Goal: Transaction & Acquisition: Purchase product/service

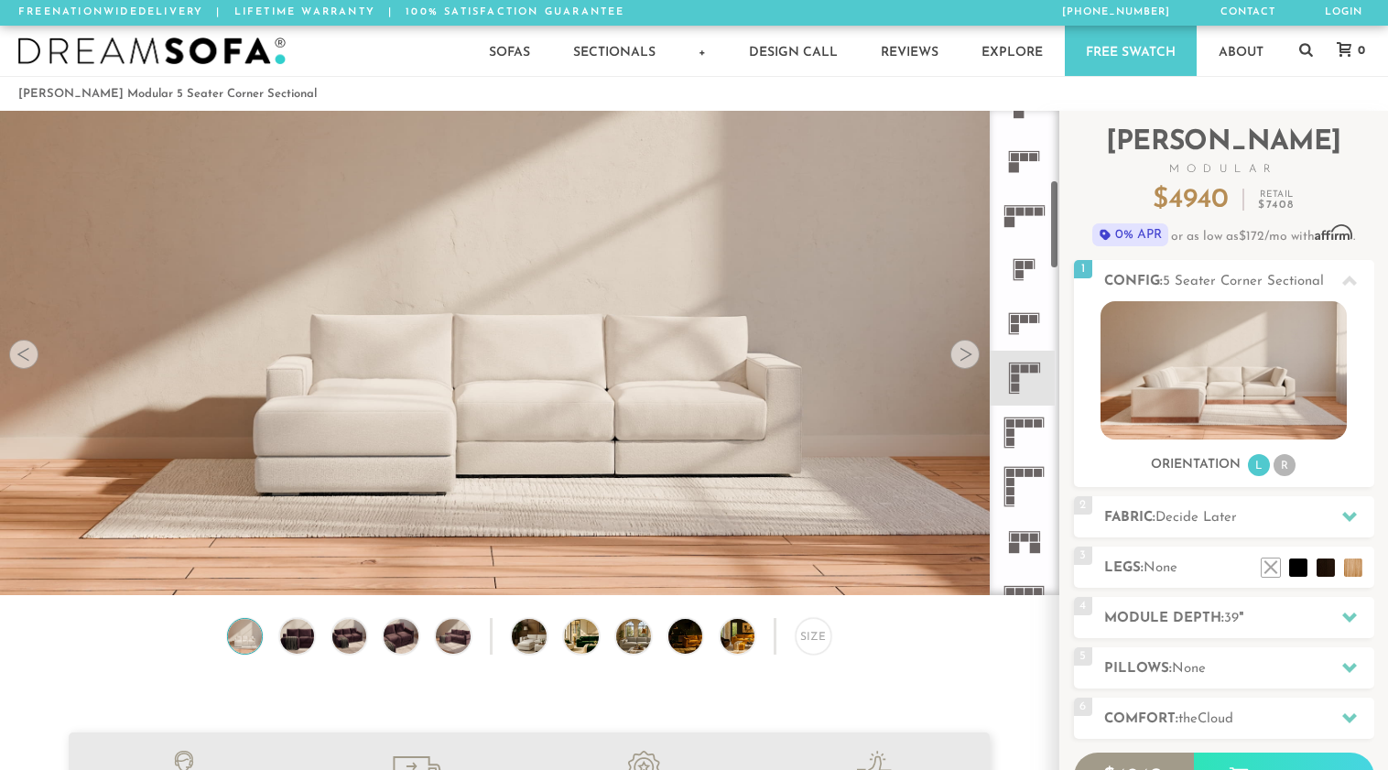
scroll to position [377, 0]
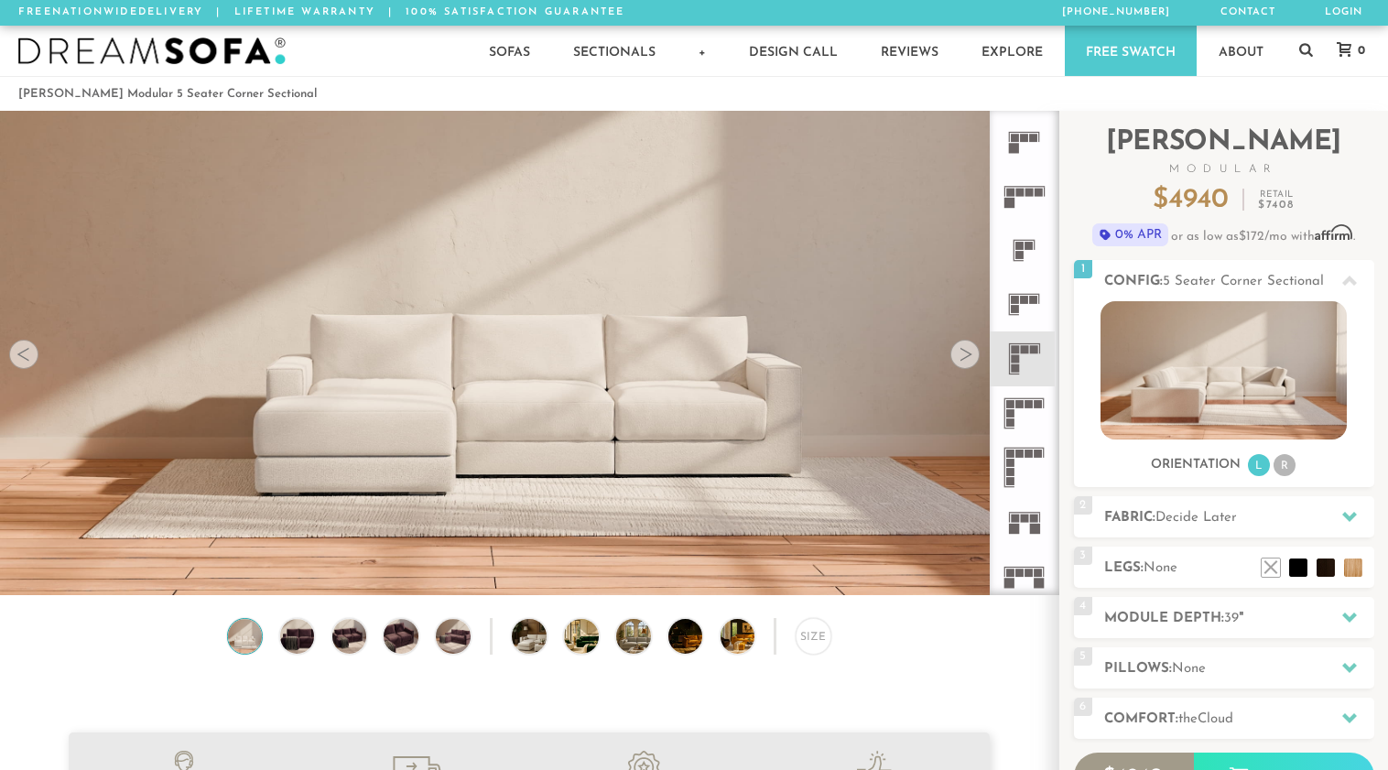
click at [1021, 451] on rect at bounding box center [1019, 454] width 8 height 8
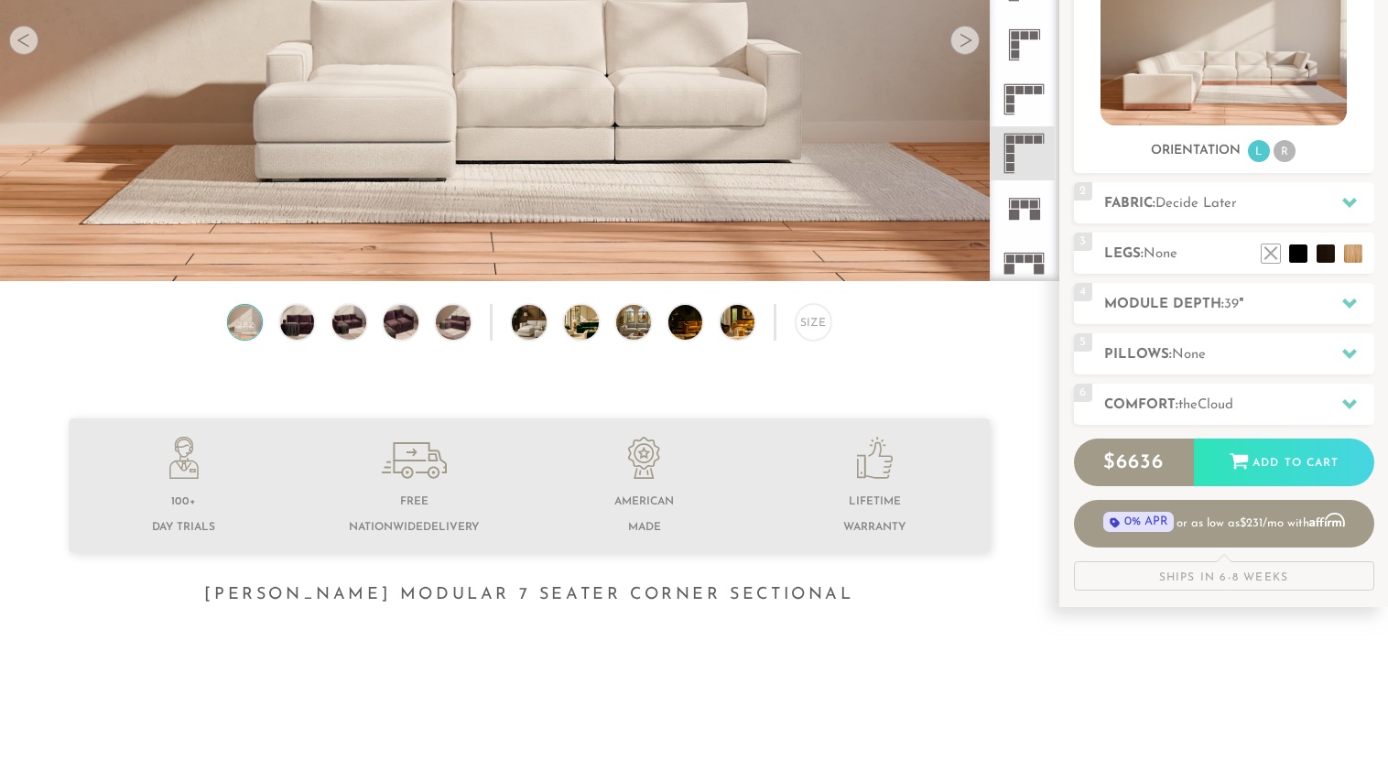
scroll to position [343, 0]
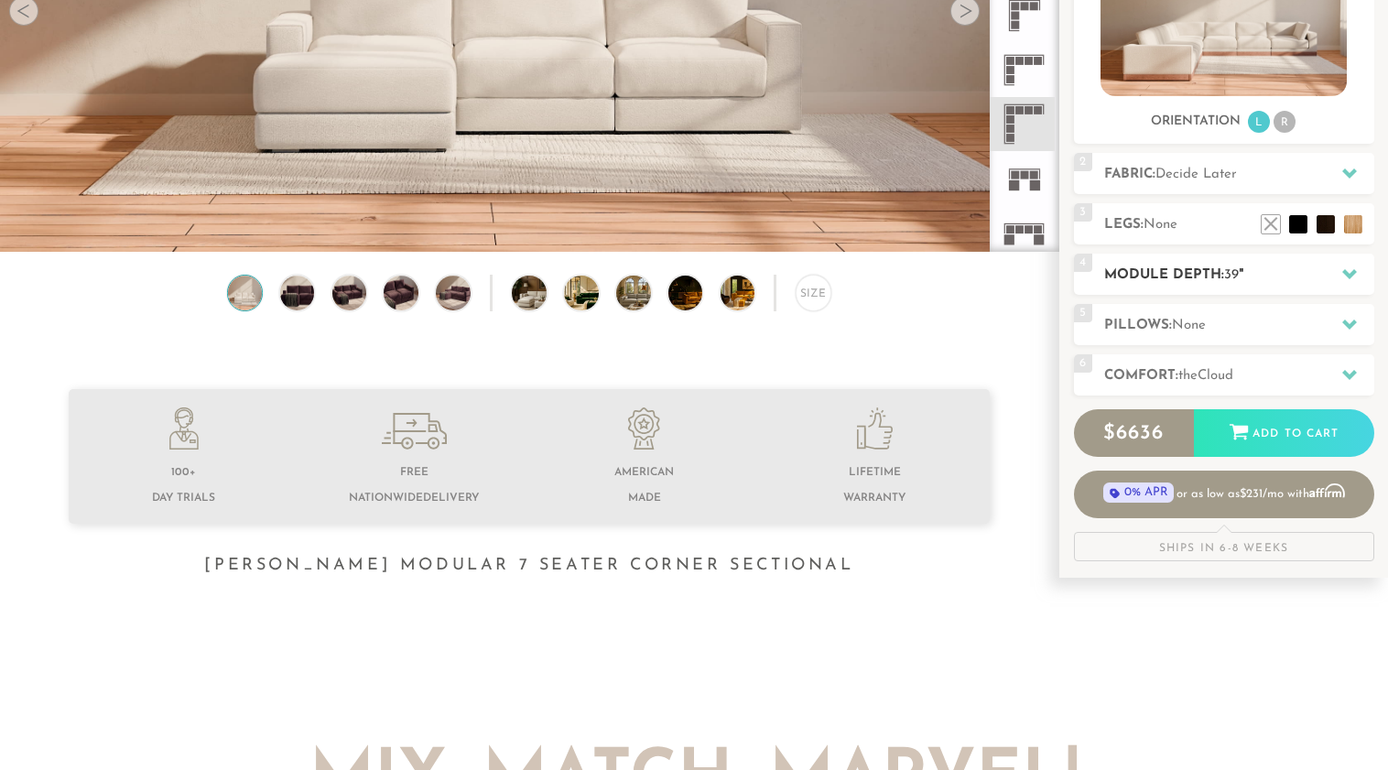
click at [1205, 271] on h2 "Module Depth: 39 "" at bounding box center [1239, 275] width 270 height 21
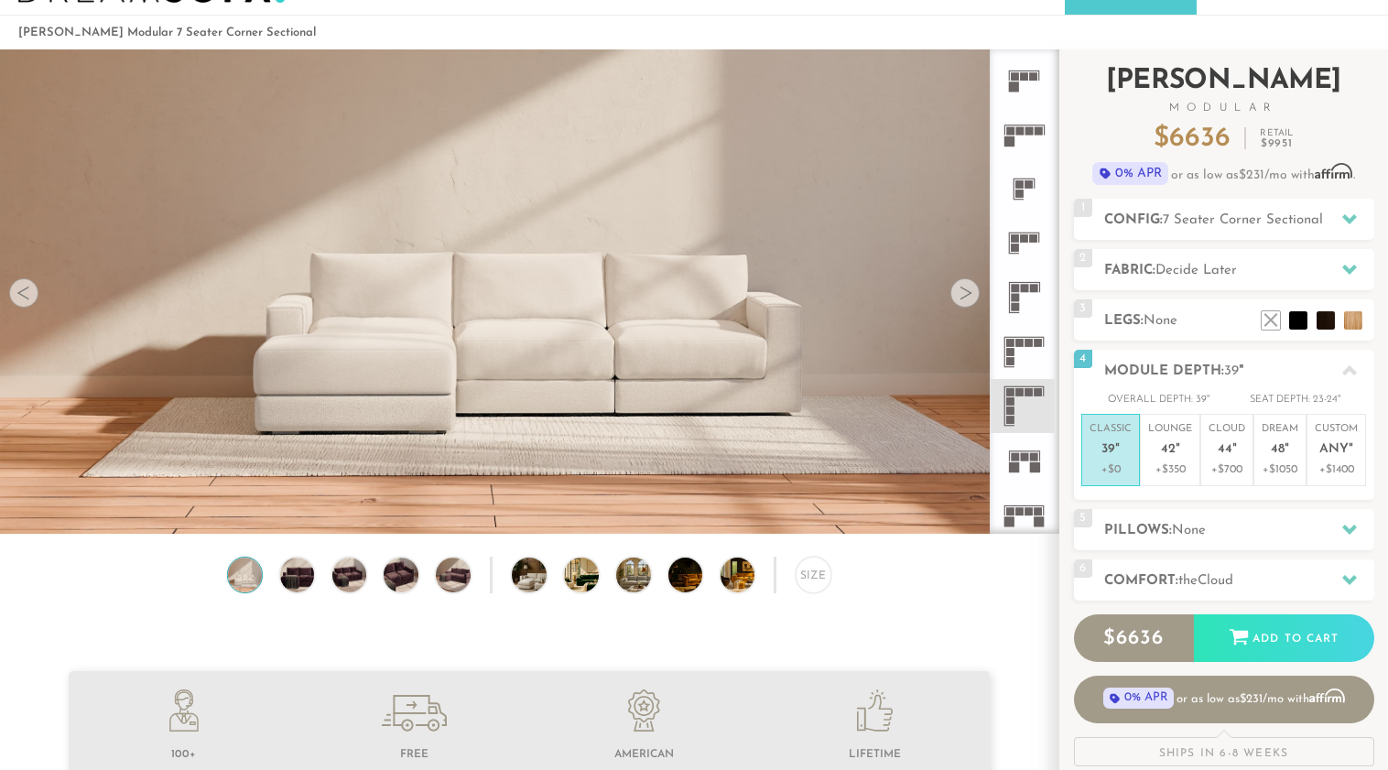
scroll to position [60, 0]
click at [1172, 468] on p "+$350" at bounding box center [1170, 470] width 44 height 16
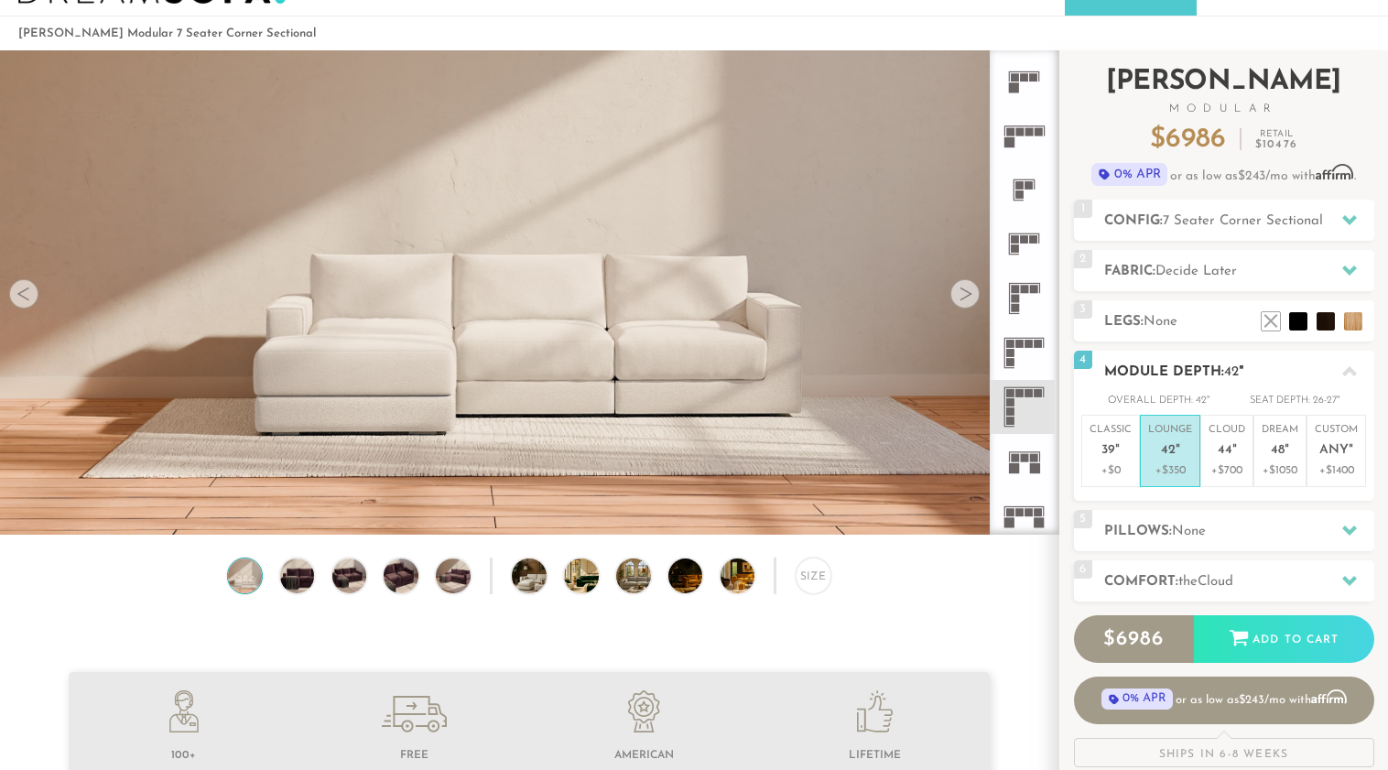
scroll to position [0, 0]
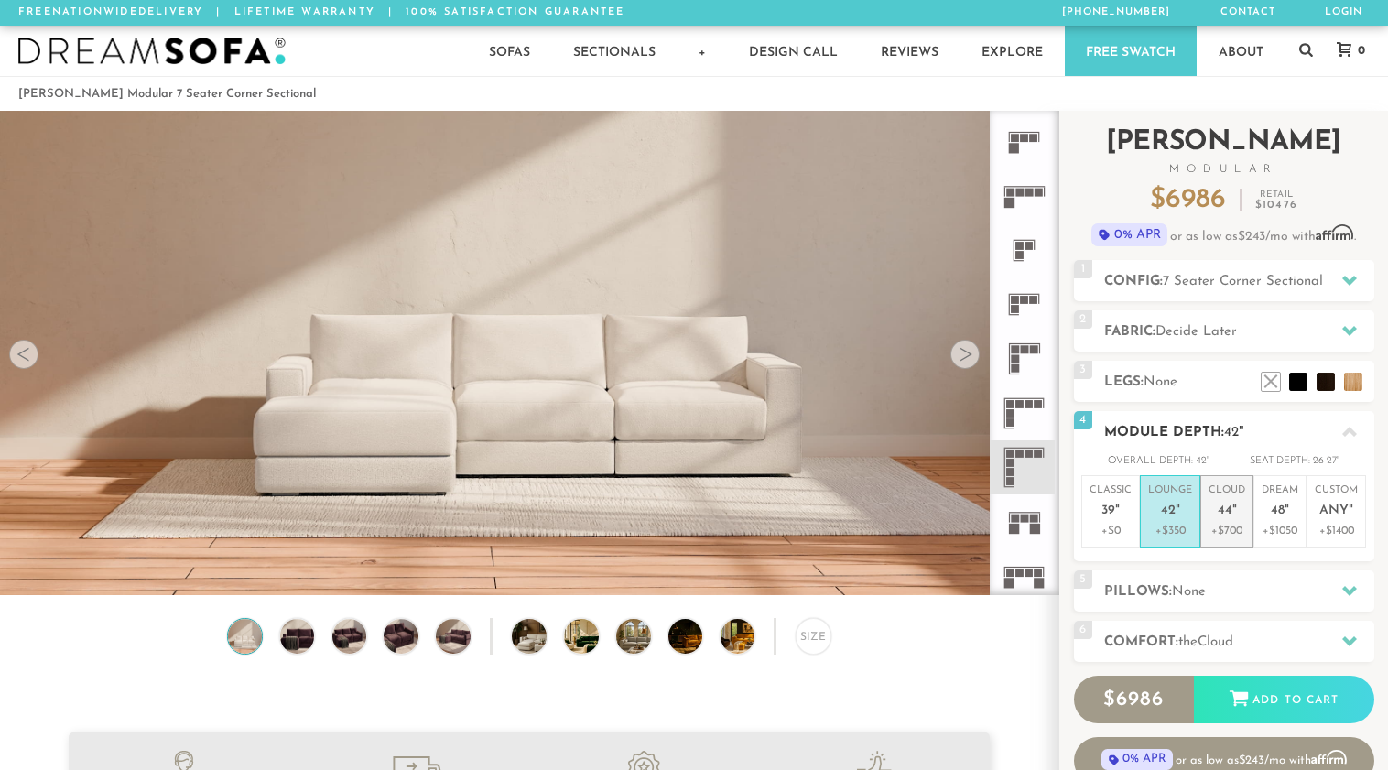
click at [1232, 509] on em """ at bounding box center [1234, 512] width 5 height 16
click at [1159, 493] on p "Lounge 42 "" at bounding box center [1170, 502] width 44 height 39
click at [1232, 507] on em """ at bounding box center [1234, 512] width 5 height 16
click at [1149, 322] on h2 "Fabric: Decide Later" at bounding box center [1239, 331] width 270 height 21
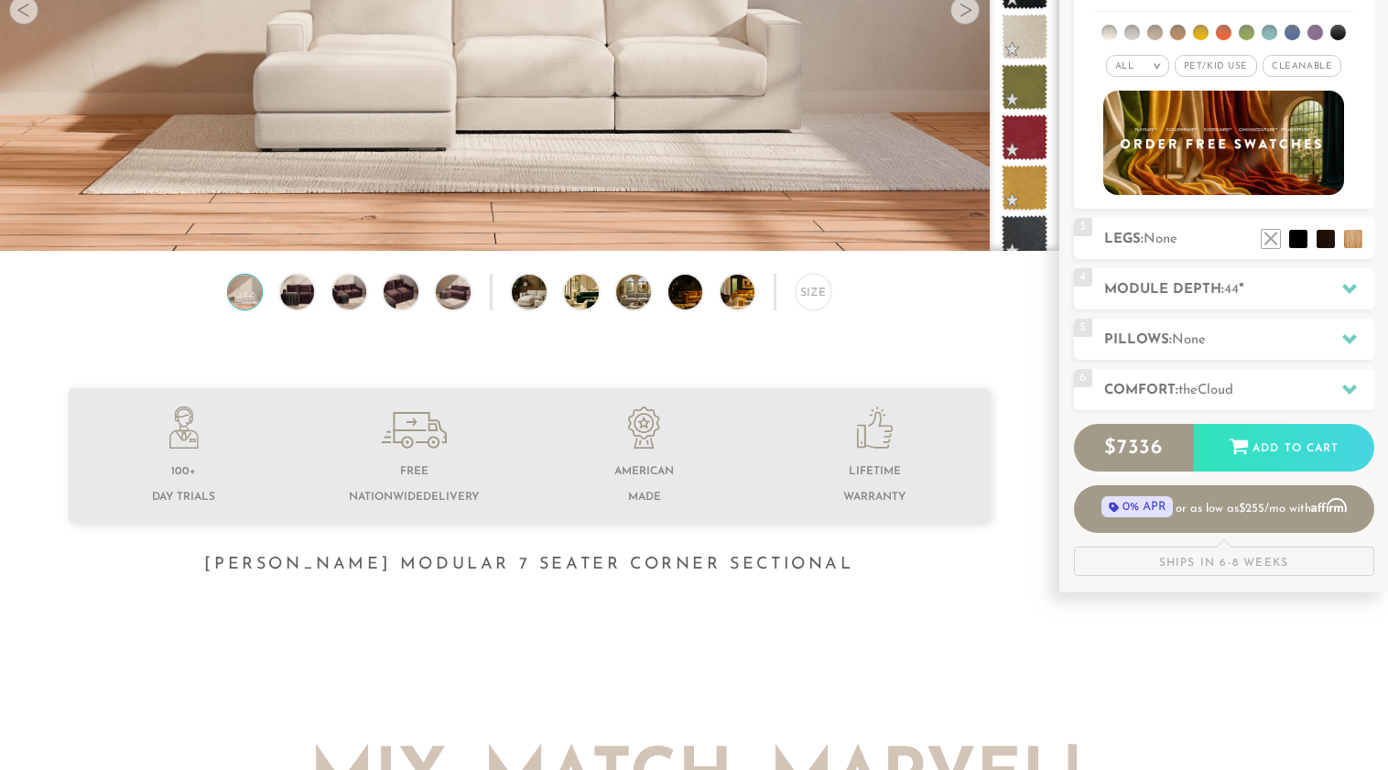
scroll to position [343, 0]
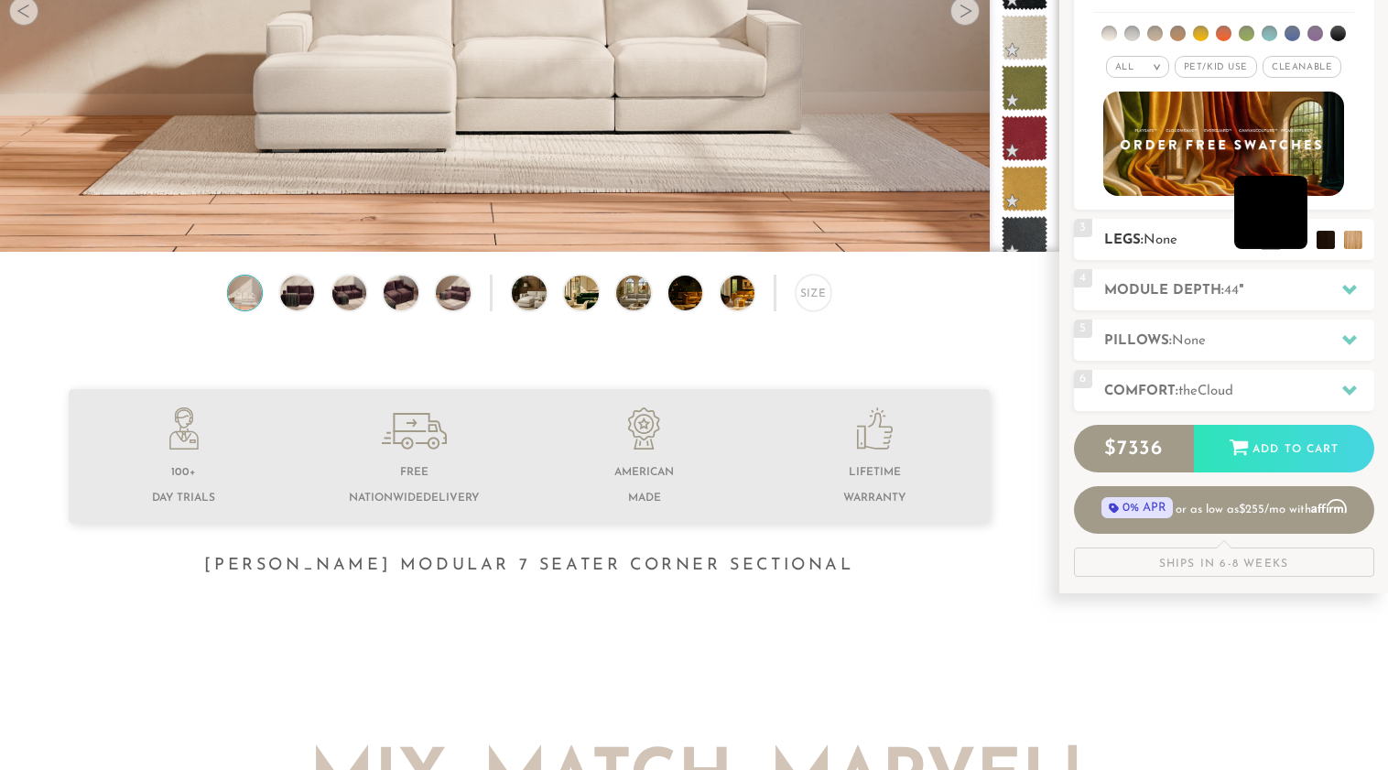
click at [1298, 239] on li at bounding box center [1270, 212] width 73 height 73
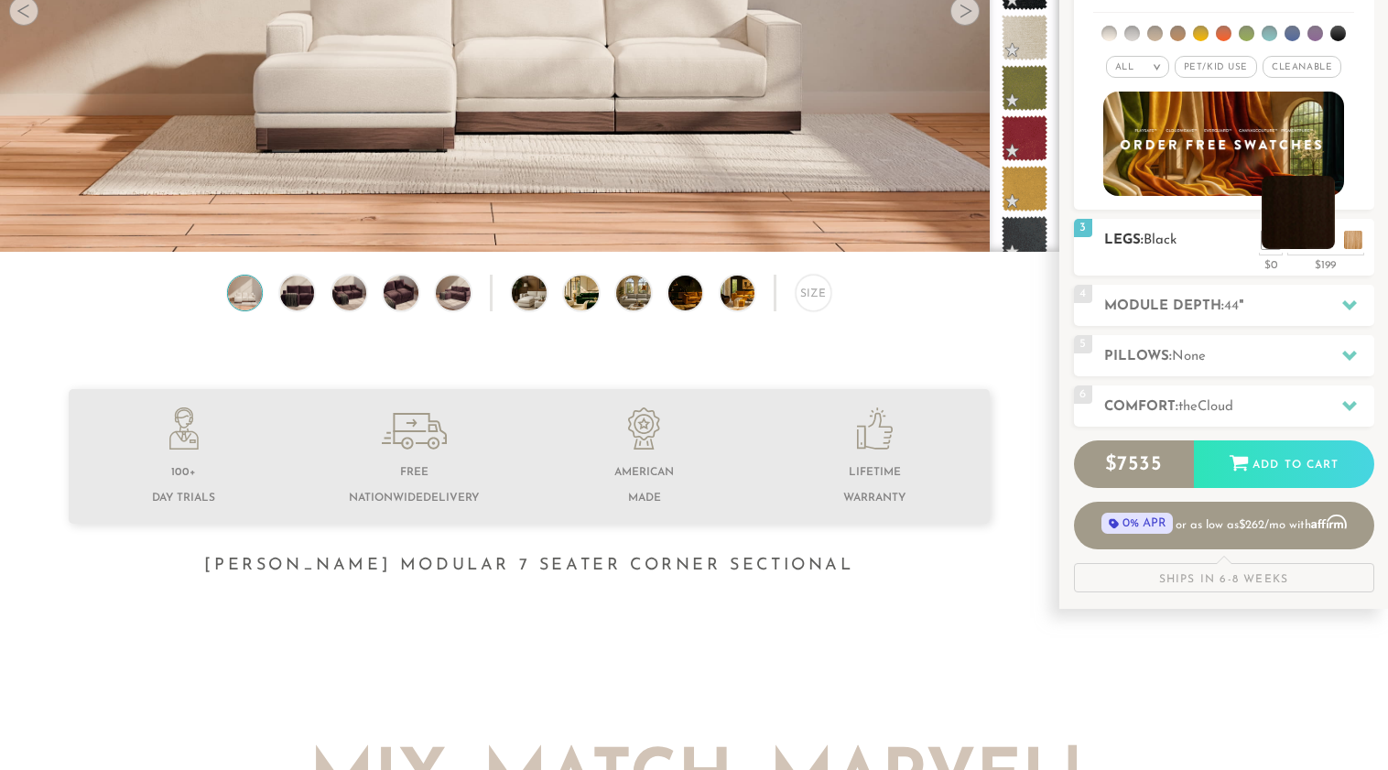
click at [1323, 239] on li at bounding box center [1298, 212] width 73 height 73
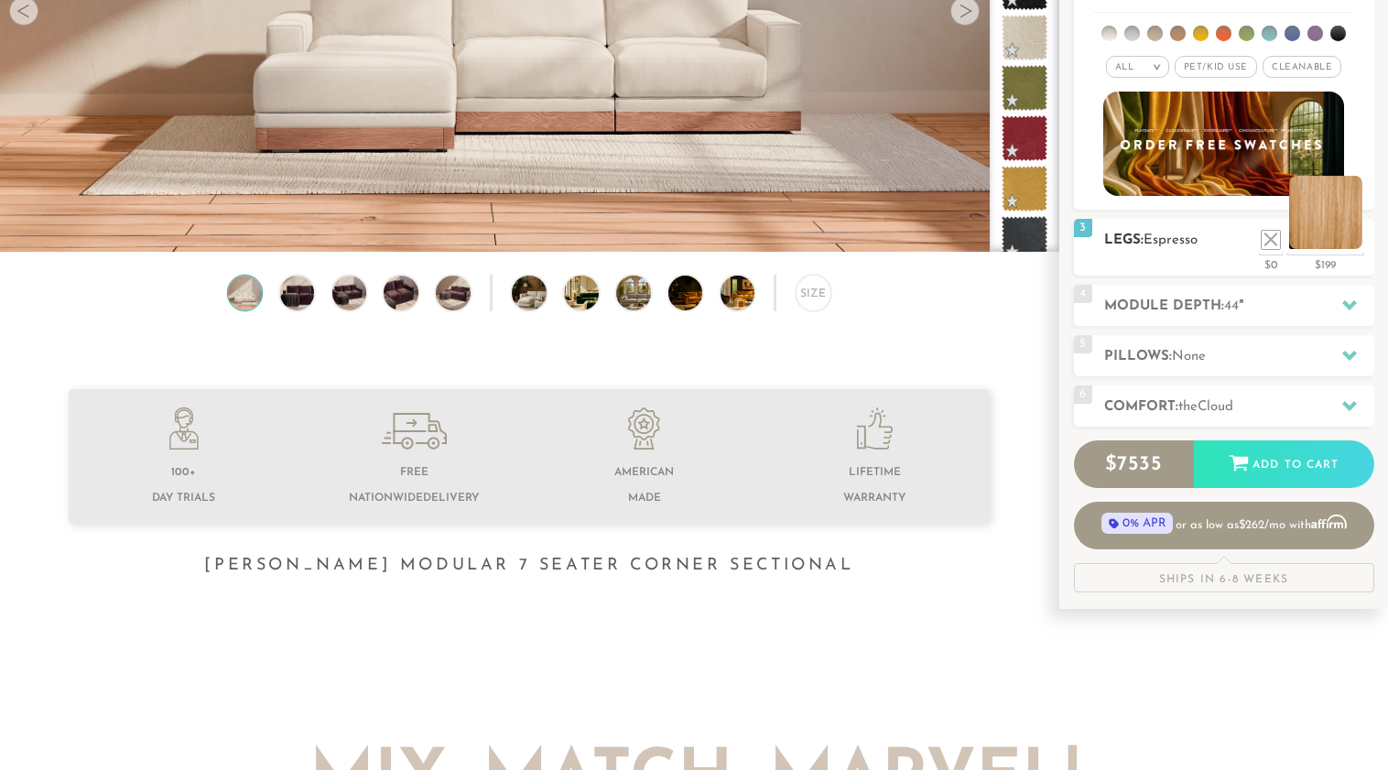
click at [1344, 238] on li at bounding box center [1325, 212] width 73 height 73
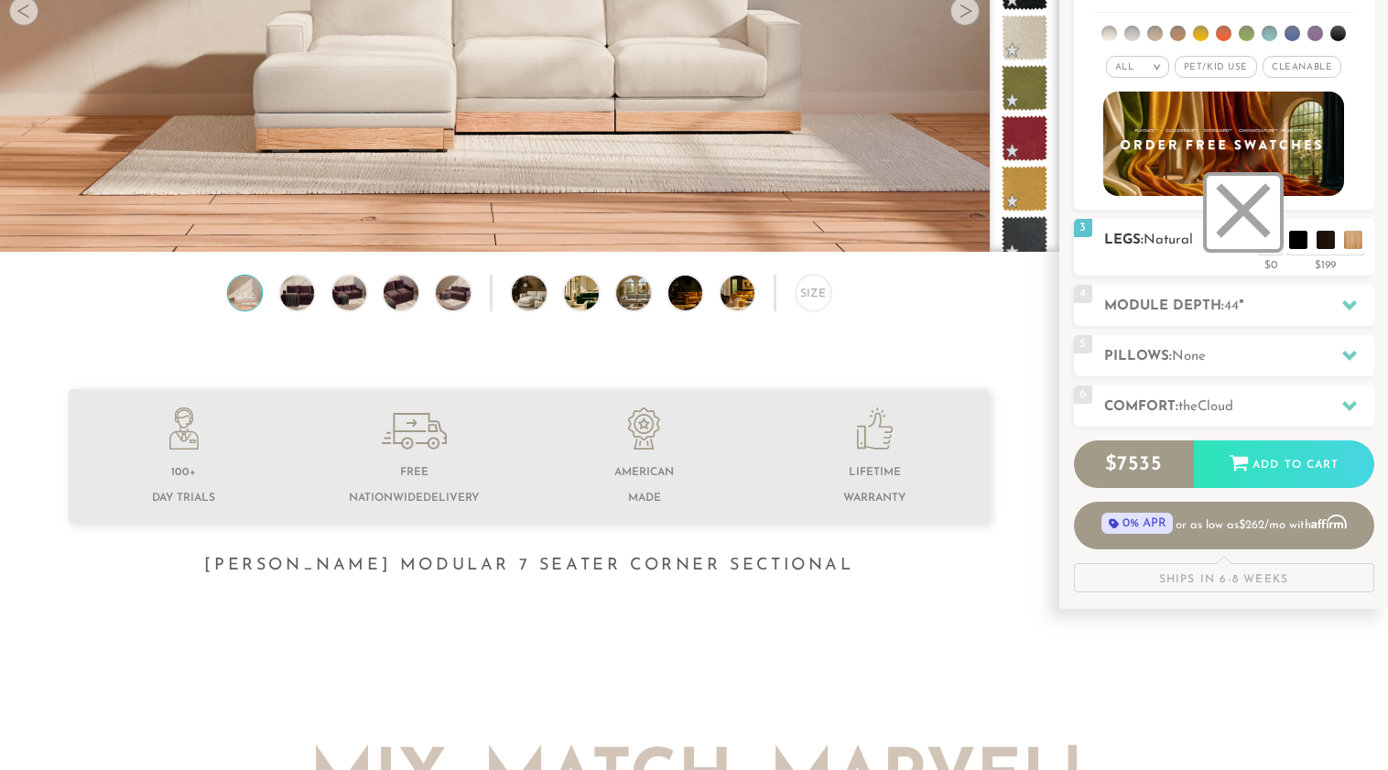
click at [1270, 237] on li at bounding box center [1243, 212] width 73 height 73
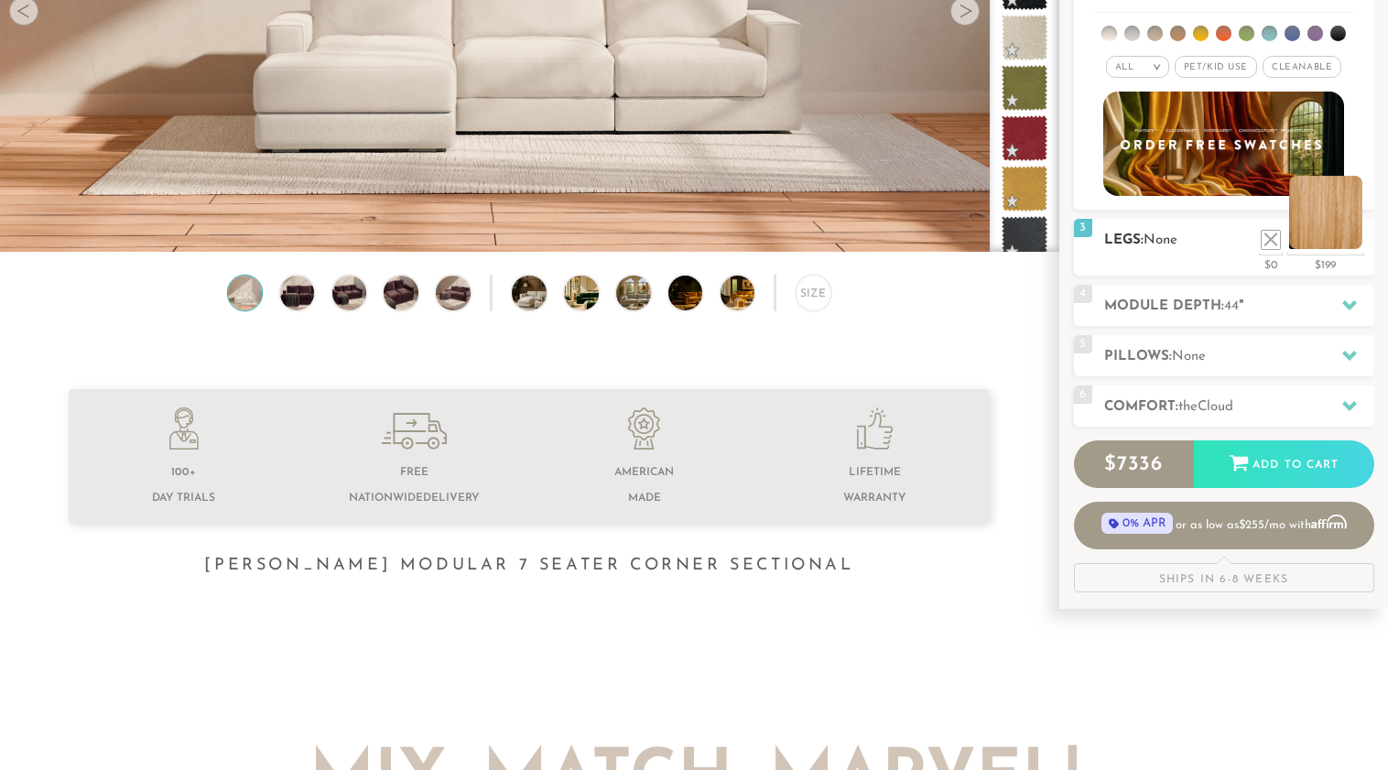
click at [1349, 239] on li at bounding box center [1325, 212] width 73 height 73
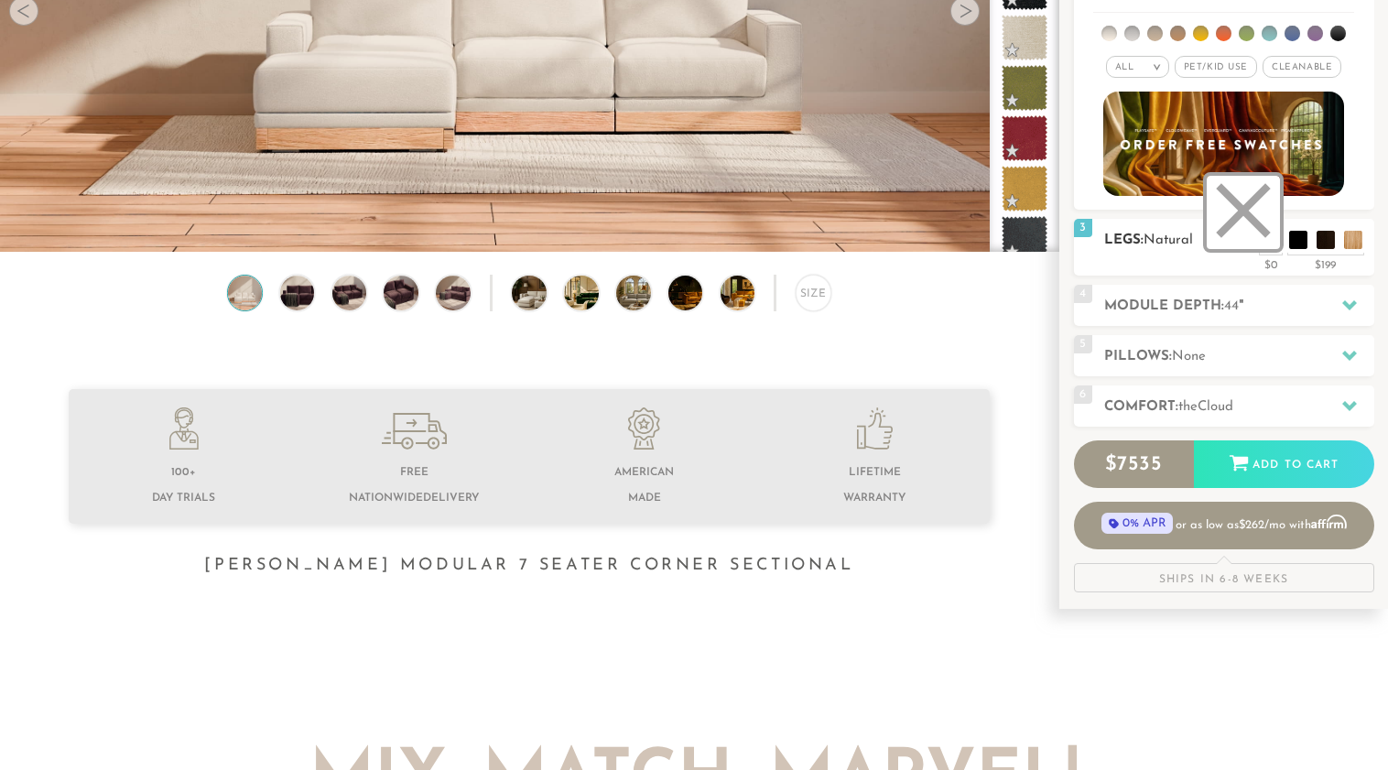
click at [1271, 238] on li at bounding box center [1243, 212] width 73 height 73
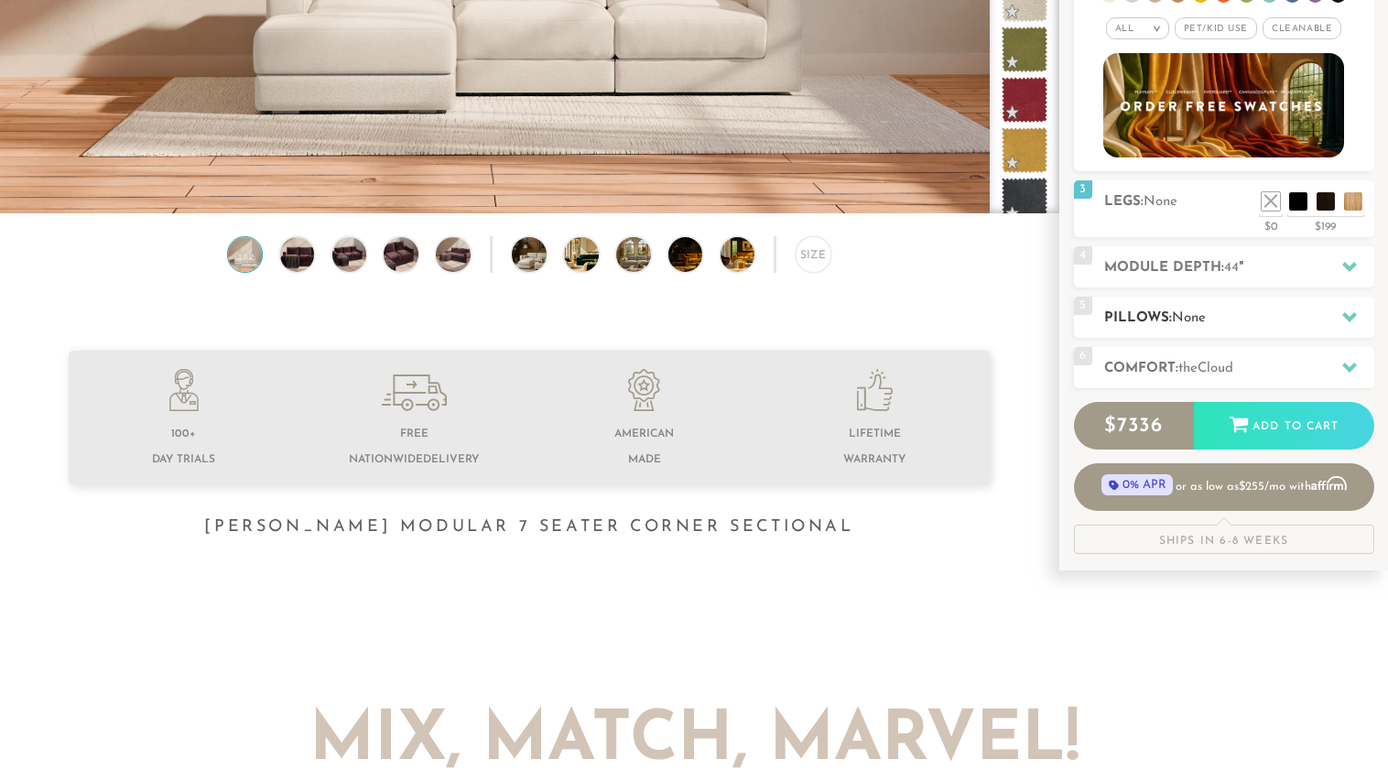
scroll to position [385, 0]
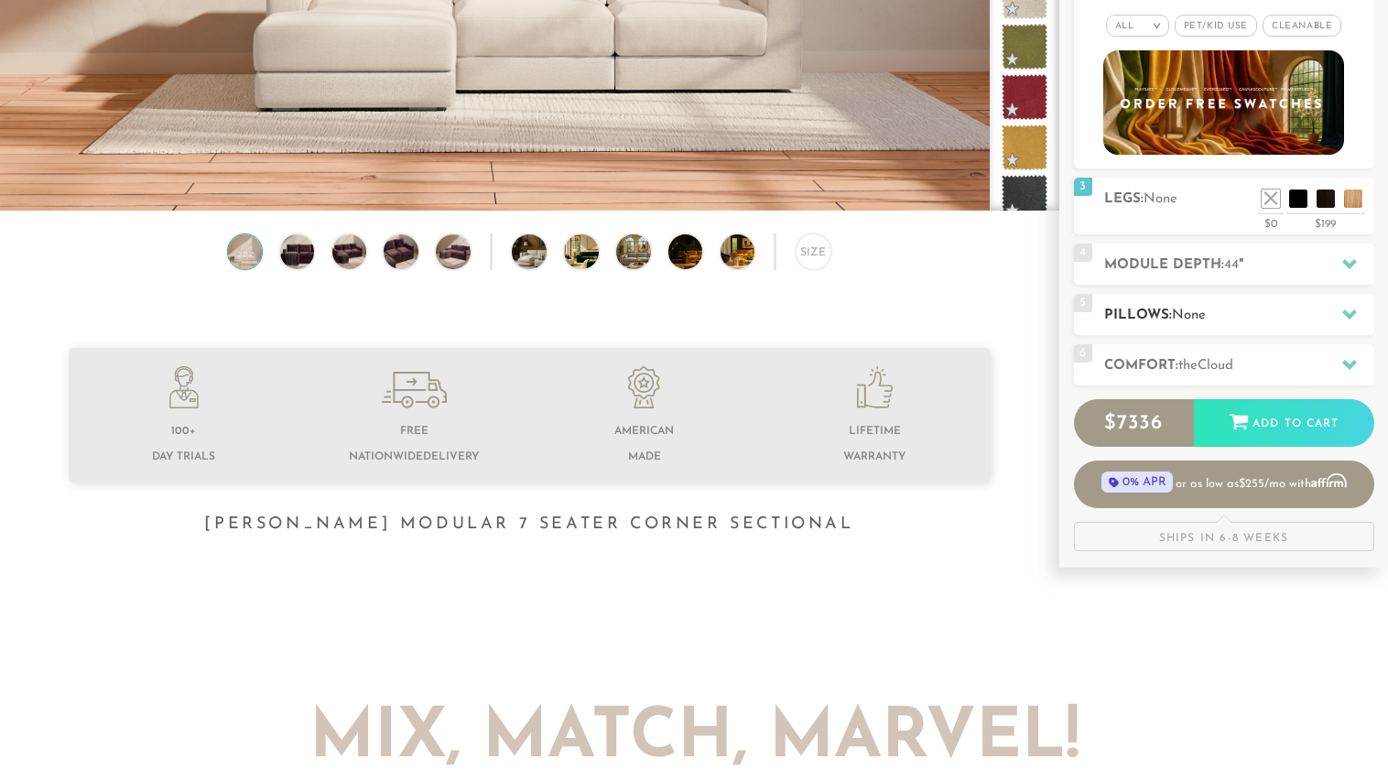
click at [1304, 307] on h2 "Pillows: None" at bounding box center [1239, 315] width 270 height 21
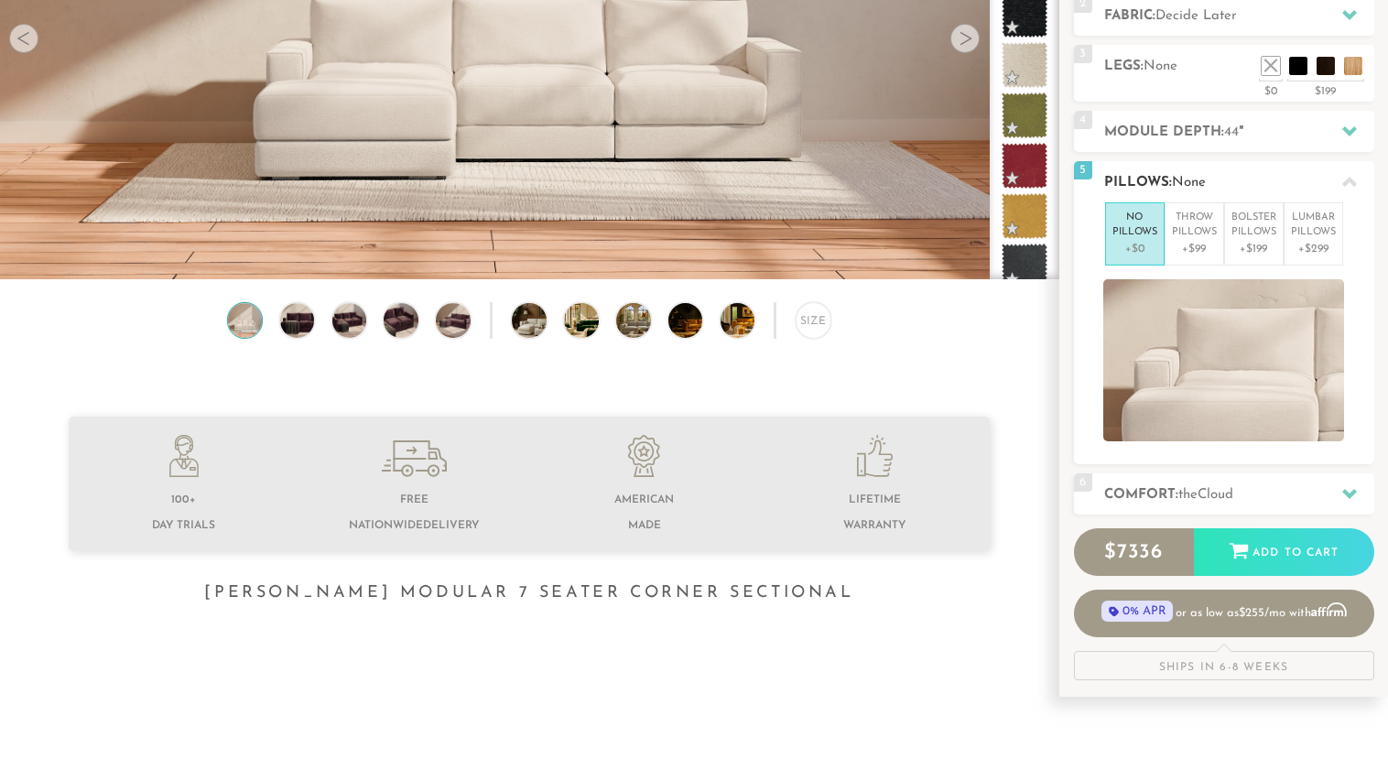
scroll to position [311, 0]
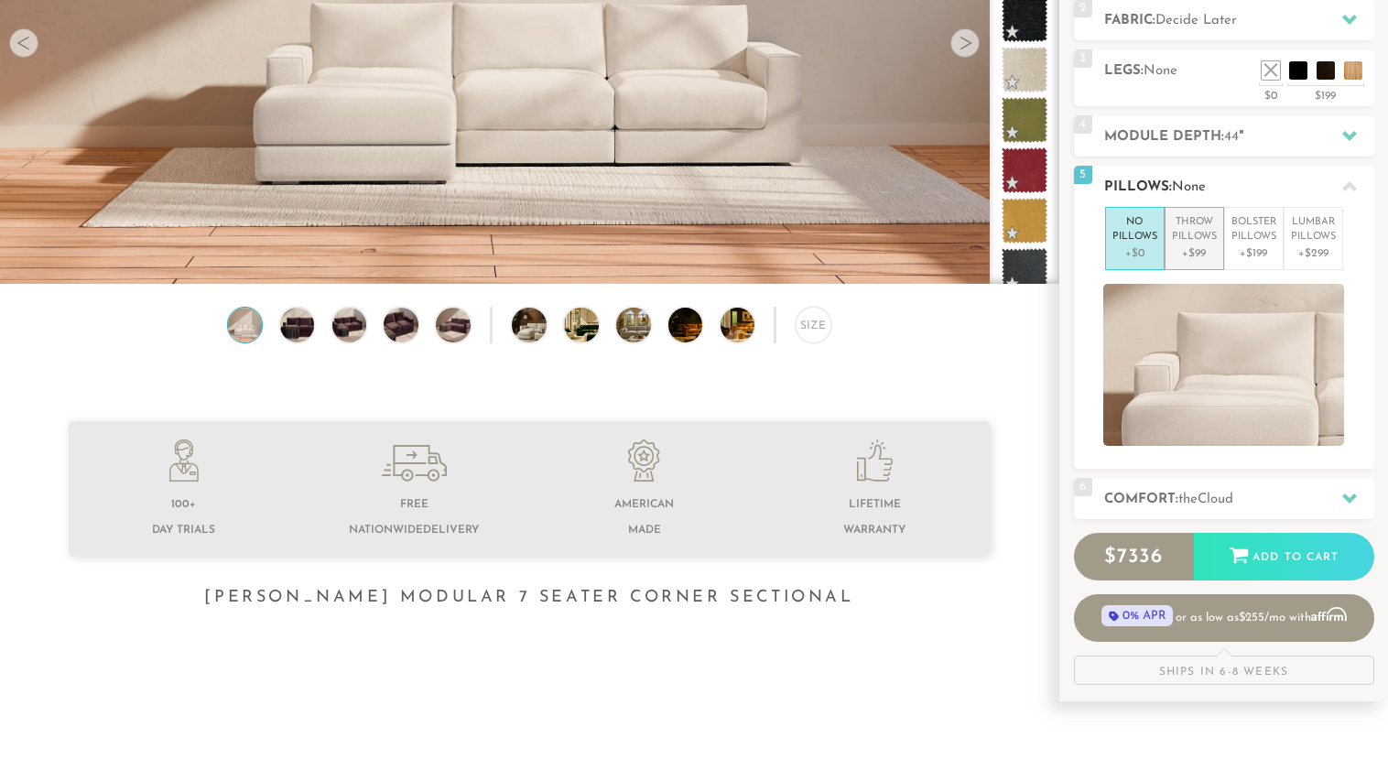
click at [1202, 231] on p "Throw Pillows" at bounding box center [1194, 230] width 45 height 30
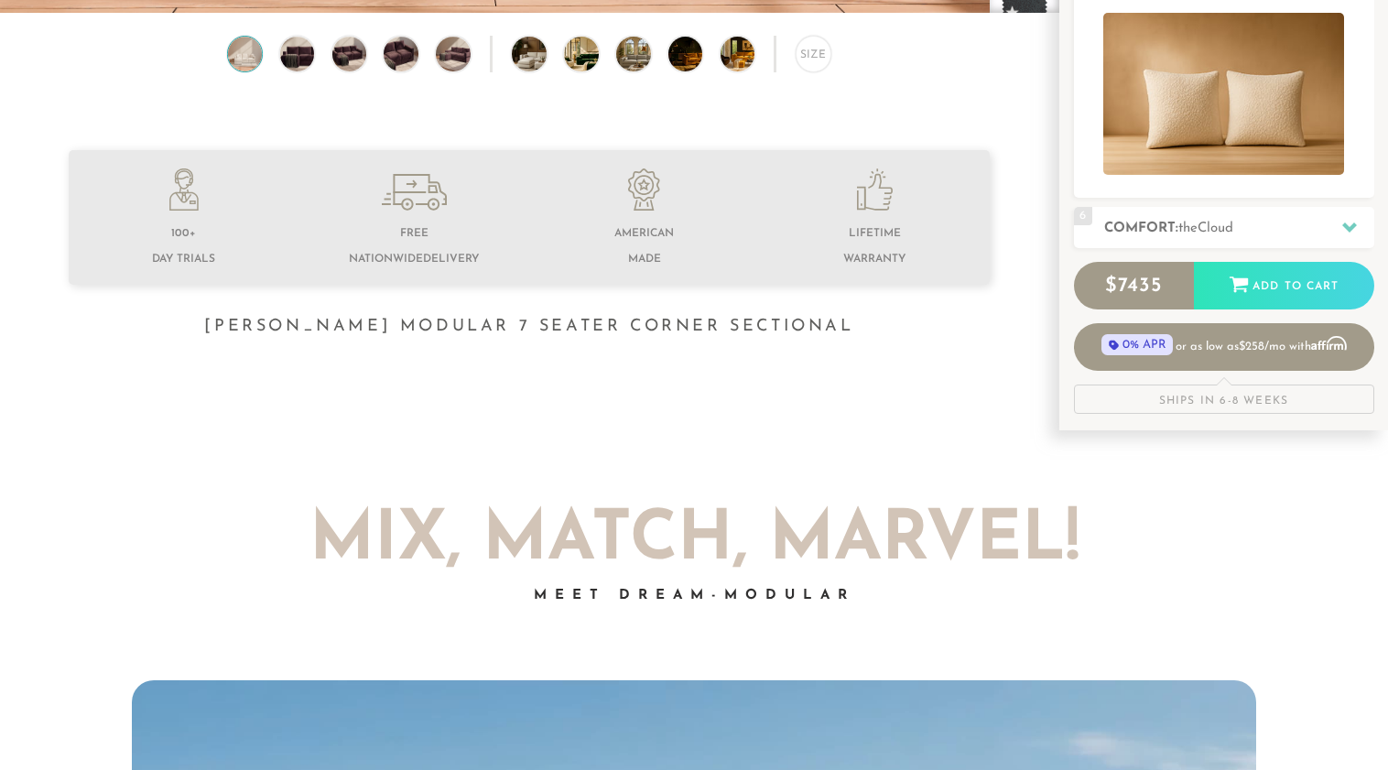
scroll to position [586, 0]
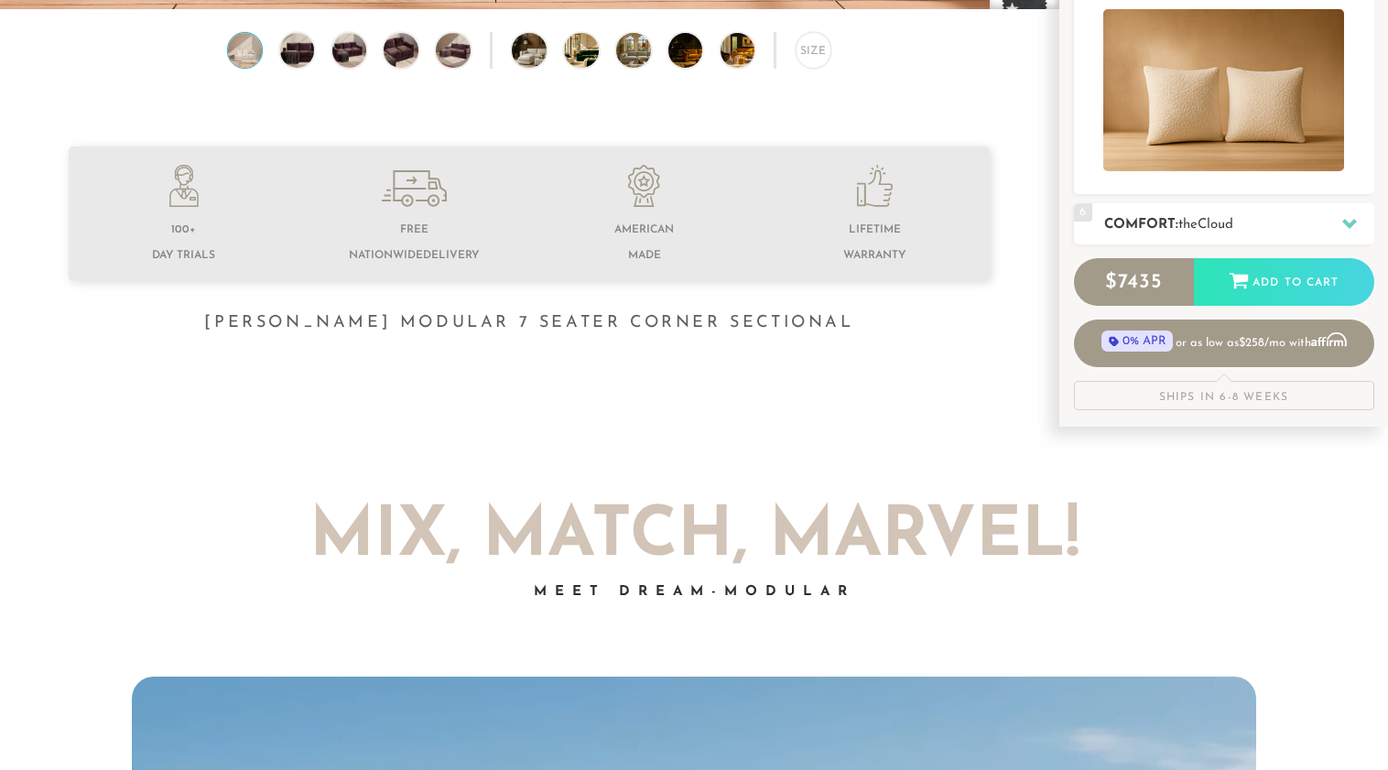
click at [1244, 220] on h2 "Comfort: the Cloud" at bounding box center [1239, 224] width 270 height 21
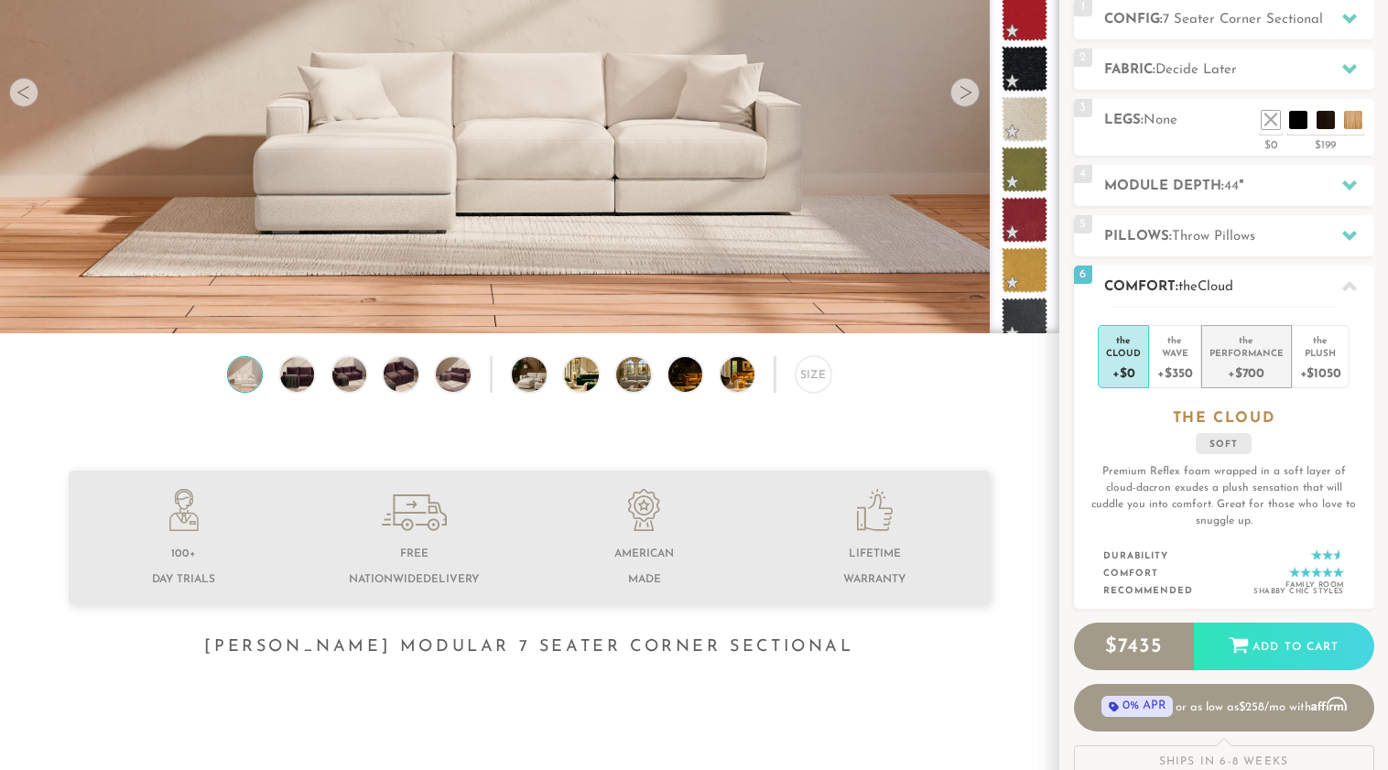
scroll to position [251, 0]
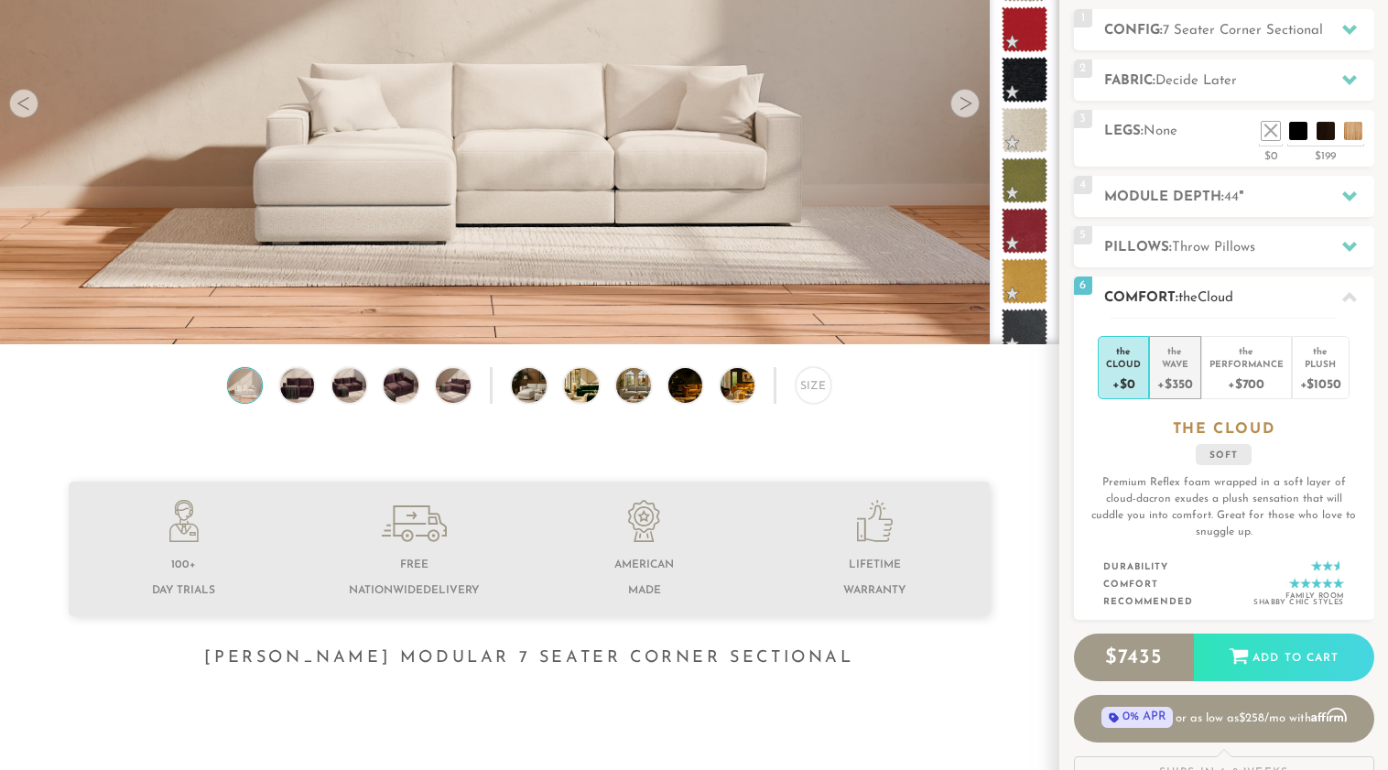
click at [1183, 357] on div "Wave" at bounding box center [1174, 363] width 35 height 13
click at [1237, 358] on div "Performance" at bounding box center [1247, 363] width 74 height 13
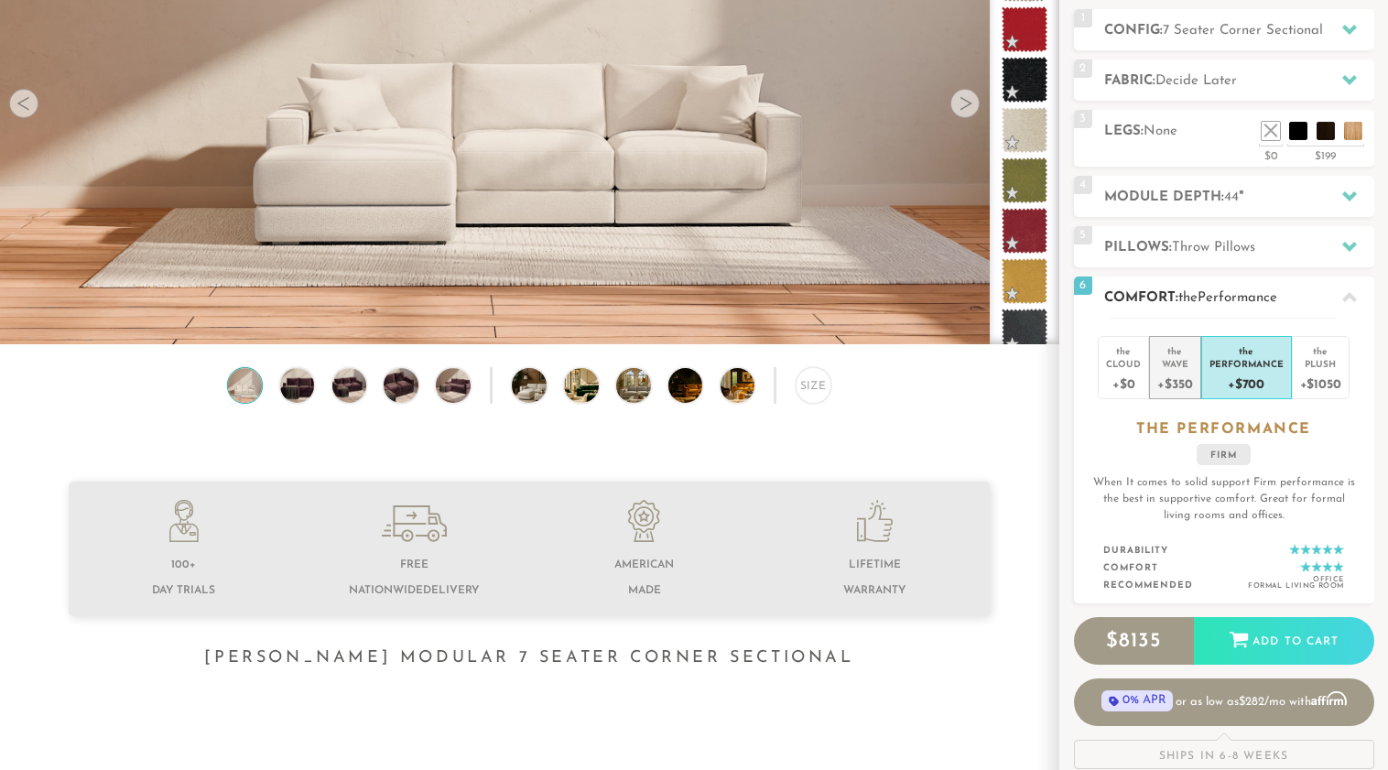
click at [1184, 362] on div "Wave" at bounding box center [1174, 363] width 35 height 13
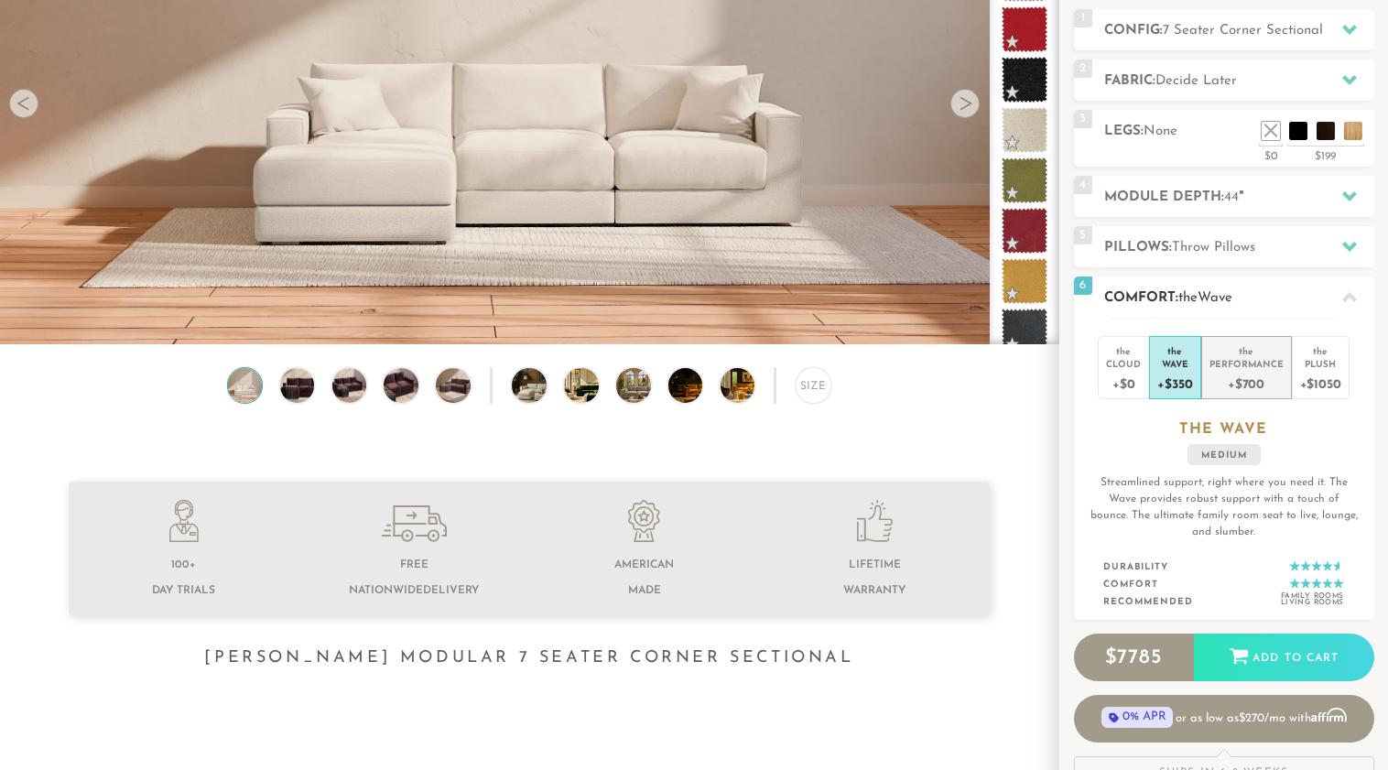
click at [1237, 358] on div "Performance" at bounding box center [1247, 363] width 74 height 13
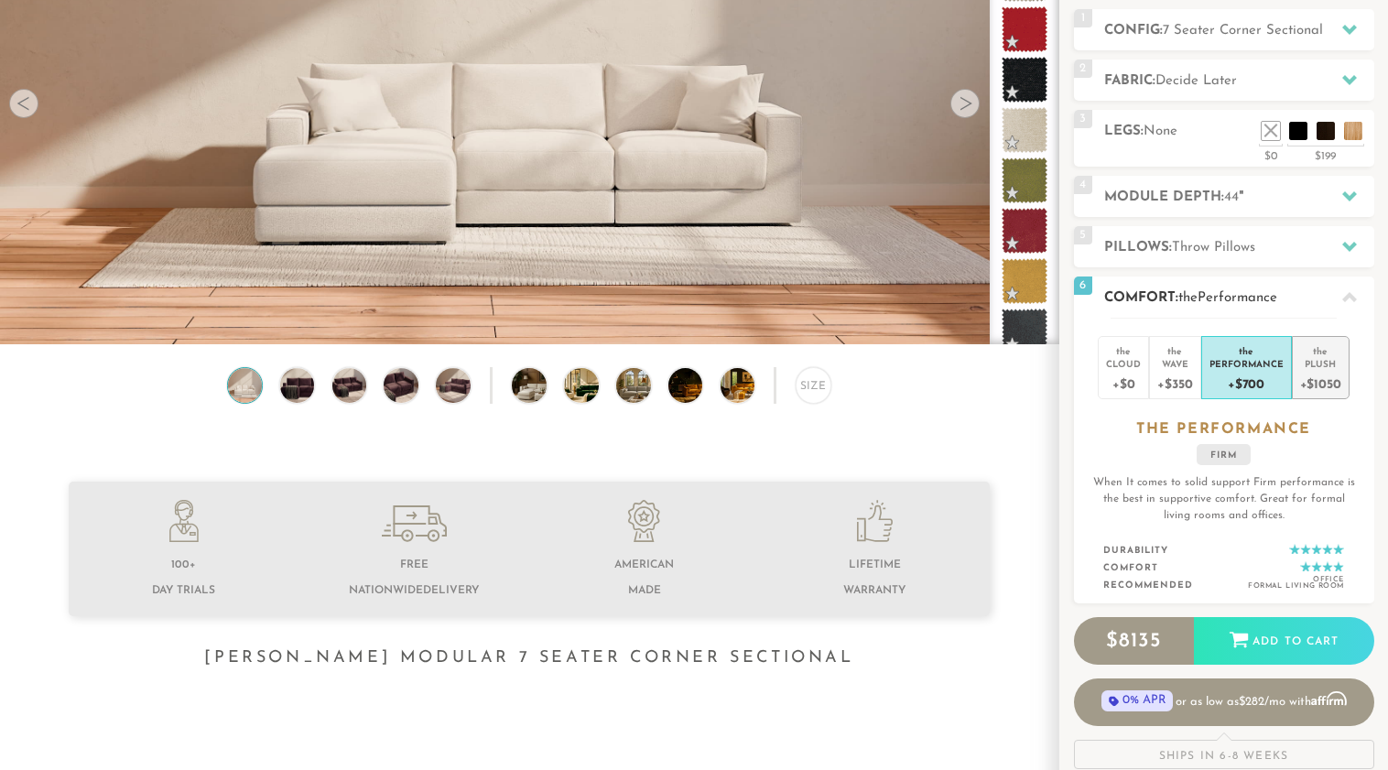
click at [1324, 364] on div "Plush" at bounding box center [1320, 363] width 41 height 13
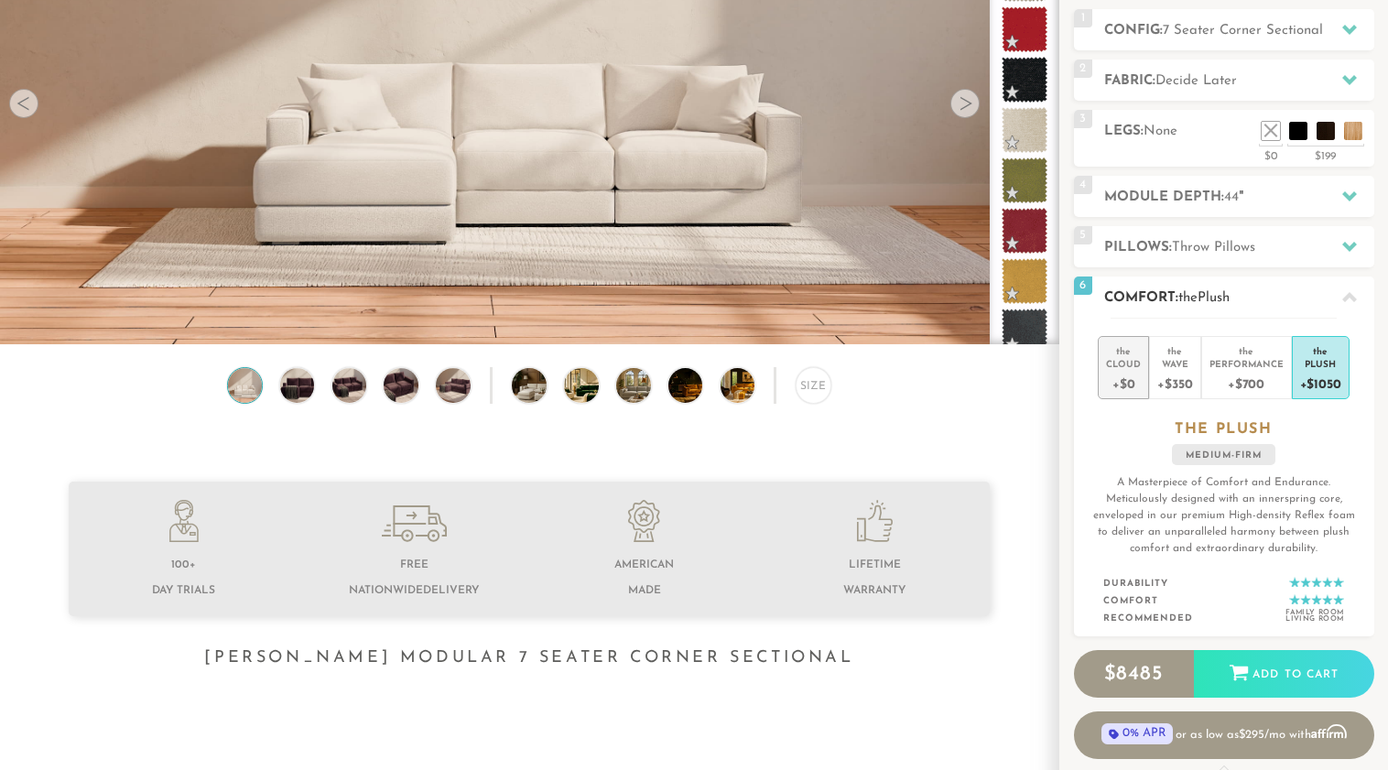
click at [1141, 366] on div "Cloud" at bounding box center [1123, 363] width 35 height 13
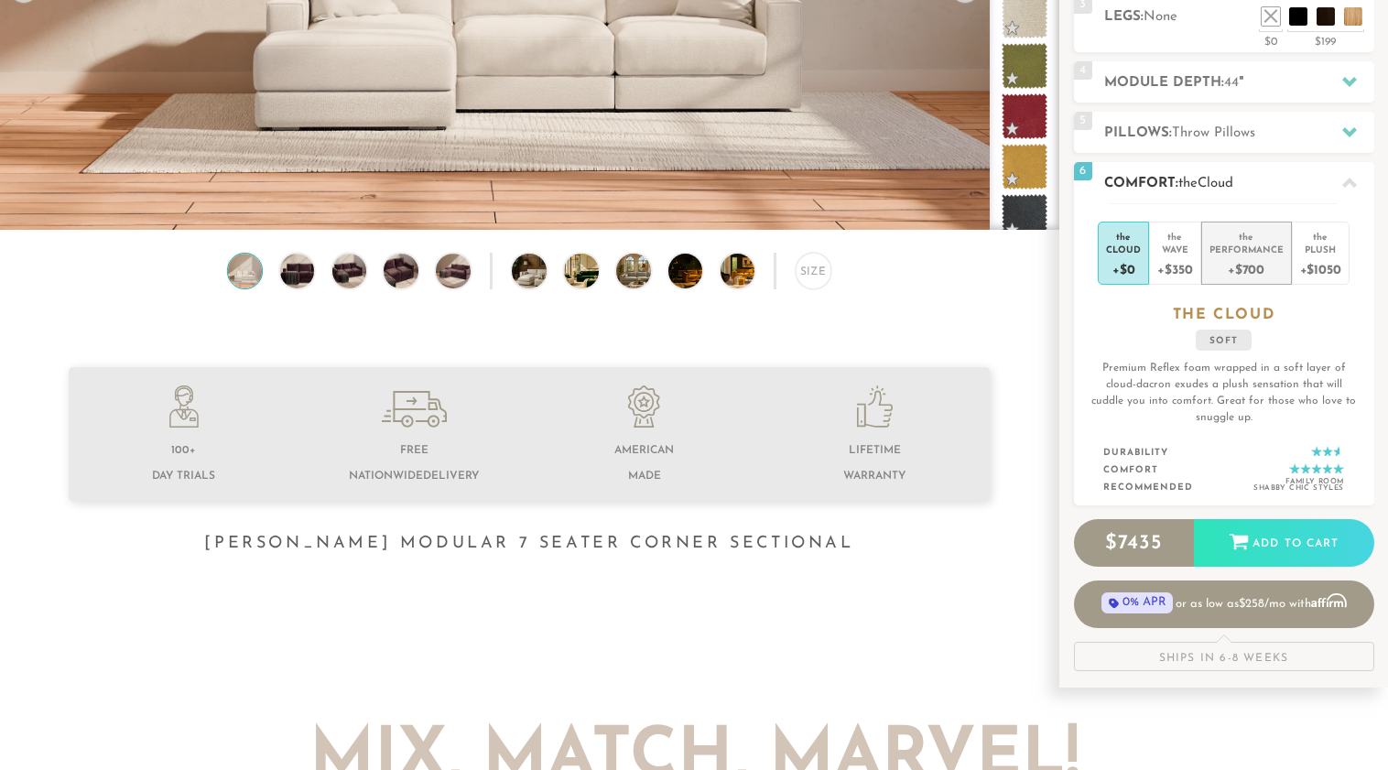
scroll to position [362, 0]
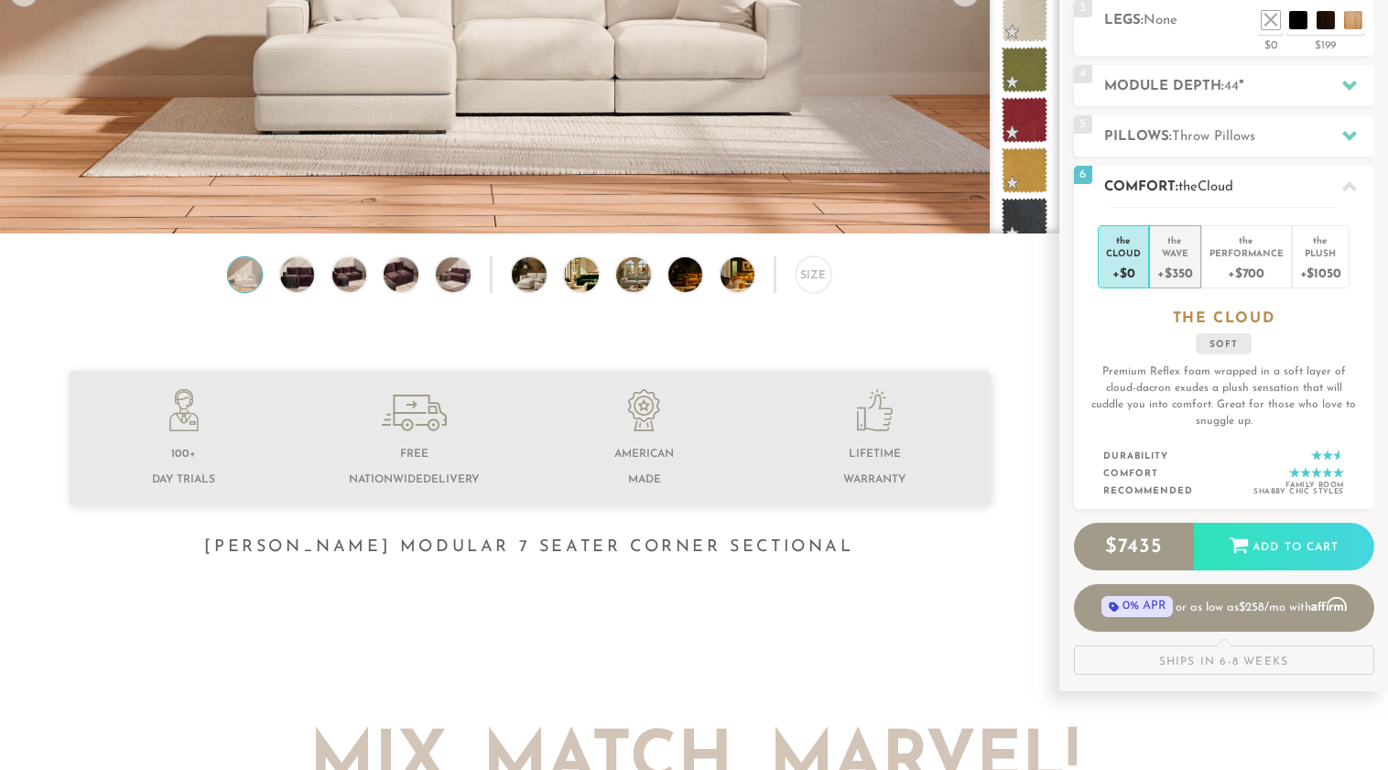
click at [1190, 260] on div "+$350" at bounding box center [1174, 272] width 35 height 27
click at [1234, 260] on div "+$700" at bounding box center [1247, 272] width 74 height 27
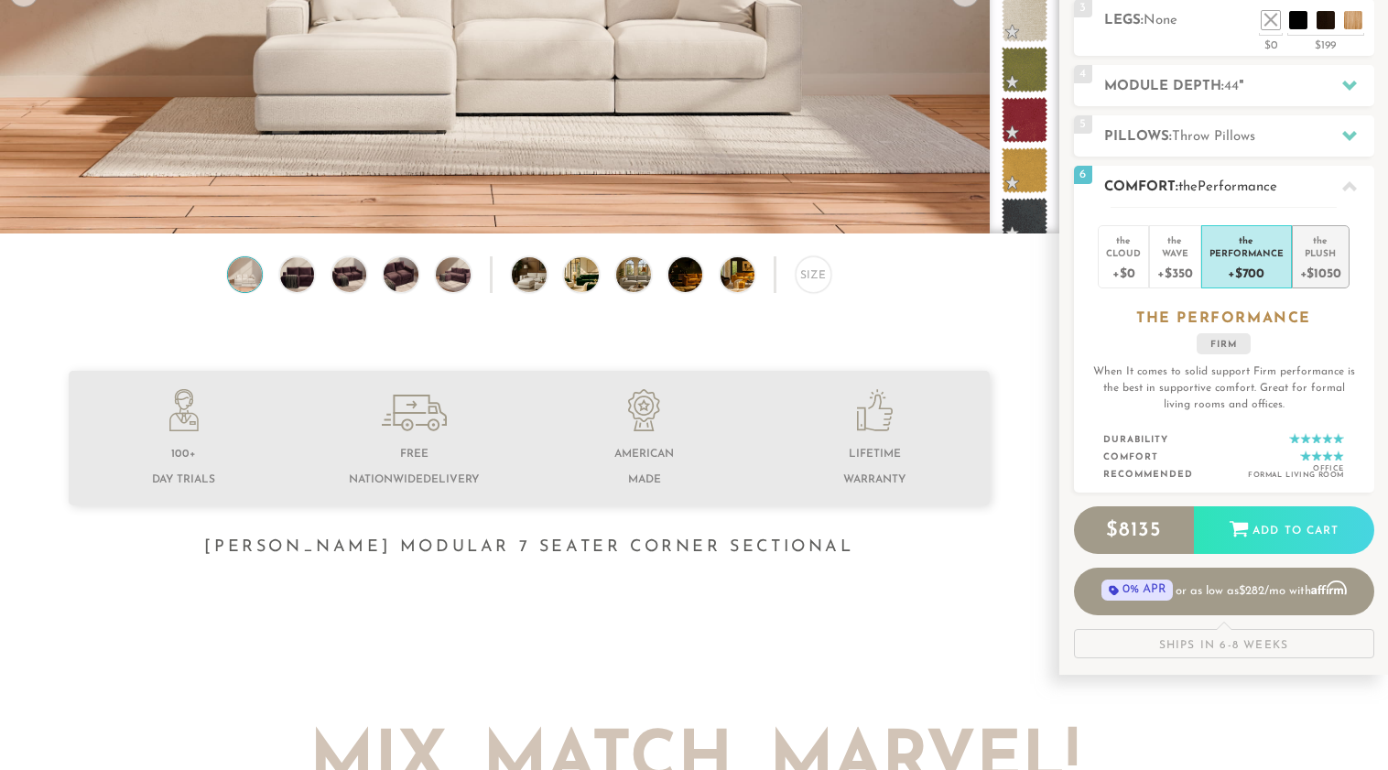
click at [1318, 262] on div "+$1050" at bounding box center [1320, 272] width 41 height 27
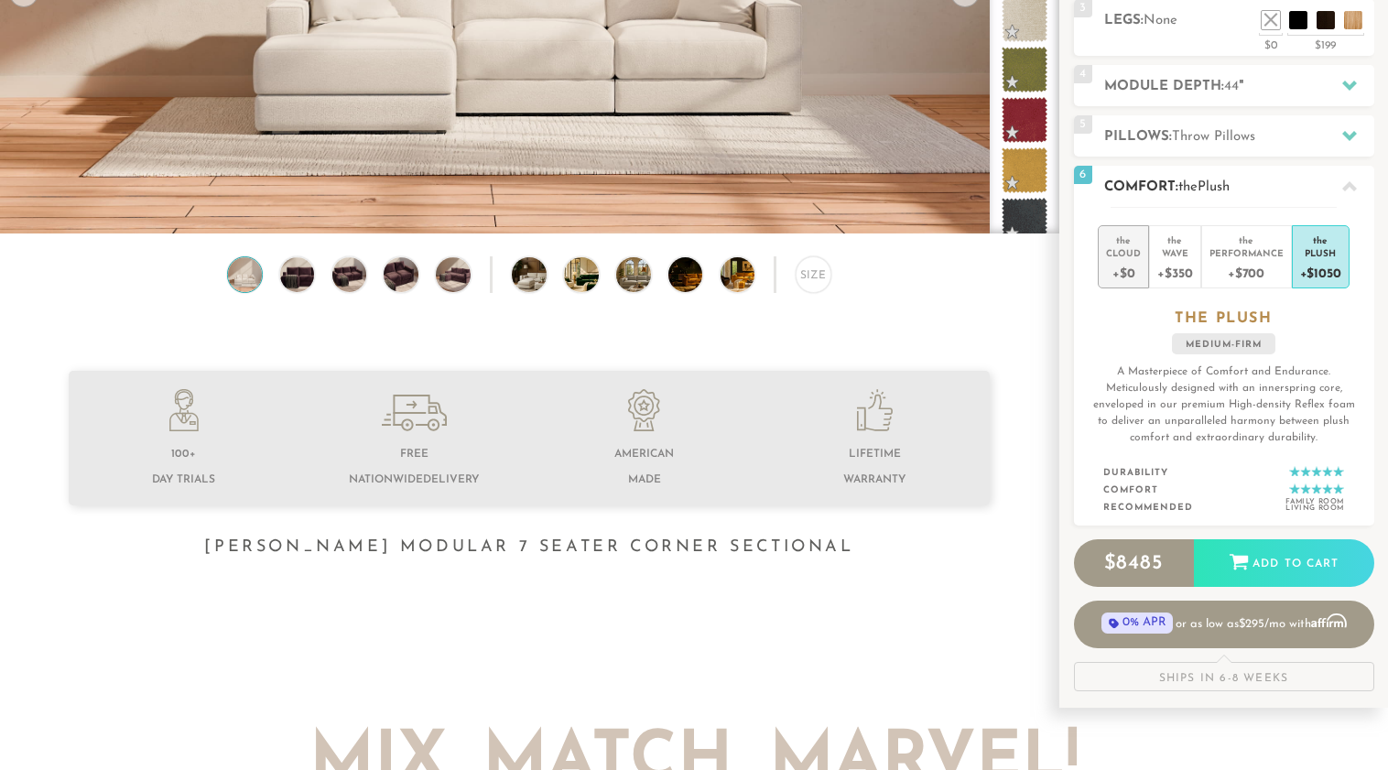
click at [1124, 261] on div "+$0" at bounding box center [1123, 272] width 35 height 27
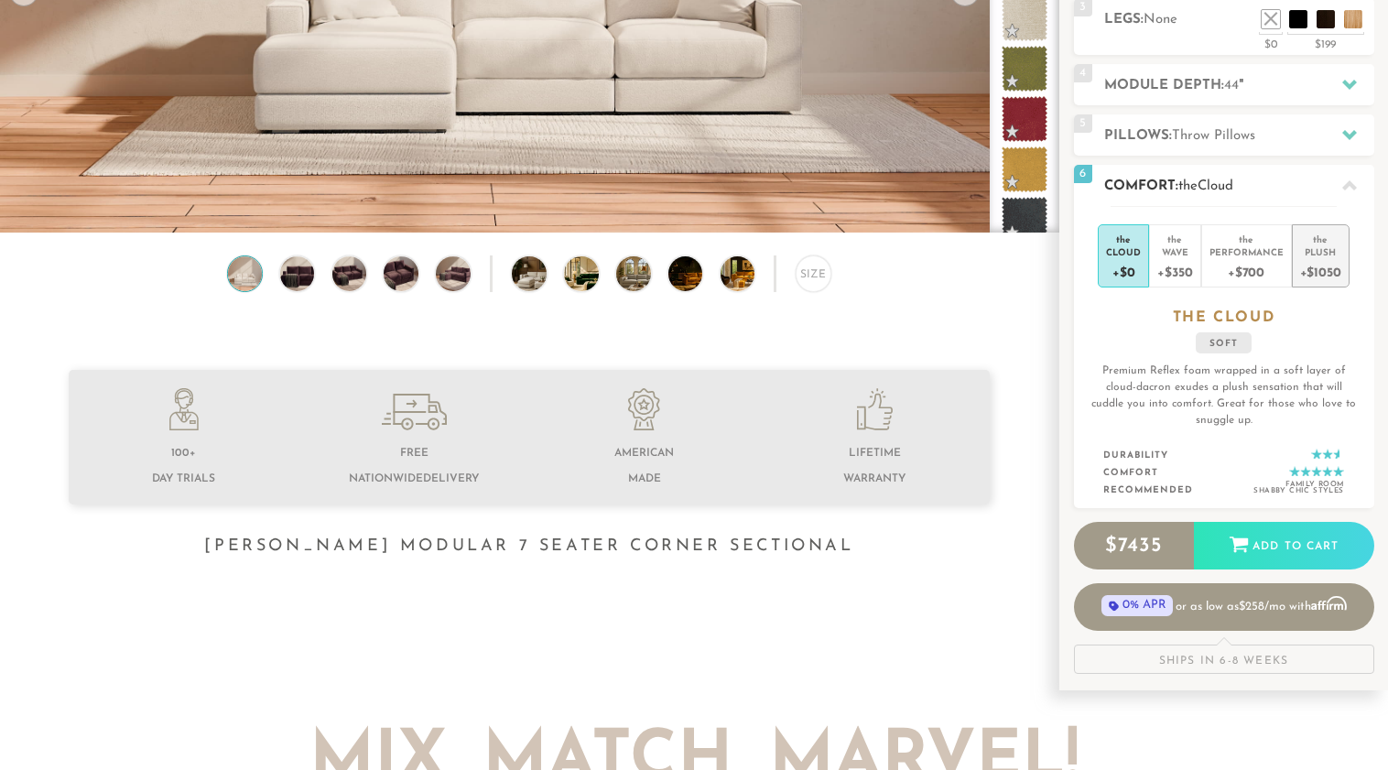
click at [1312, 265] on div "+$1050" at bounding box center [1320, 271] width 41 height 27
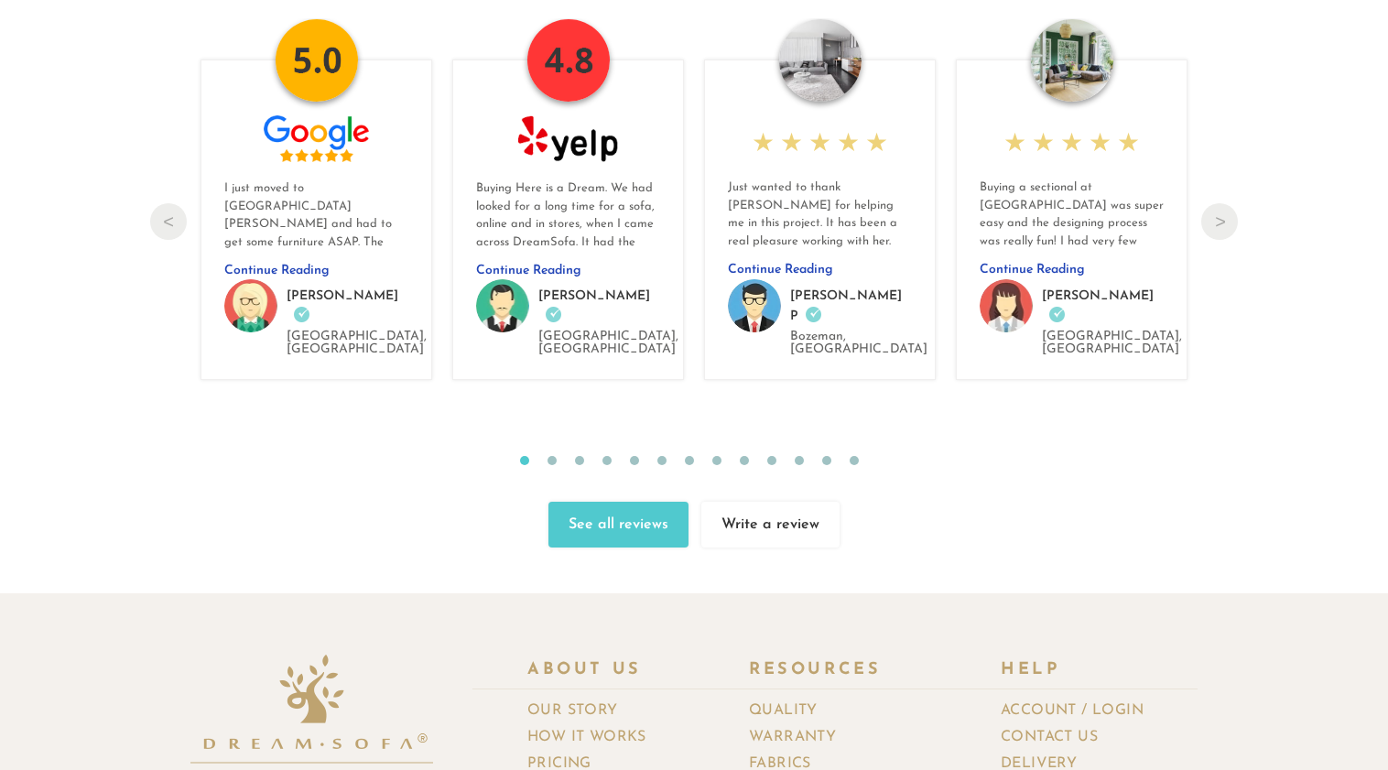
scroll to position [19511, 0]
